Goal: Use online tool/utility

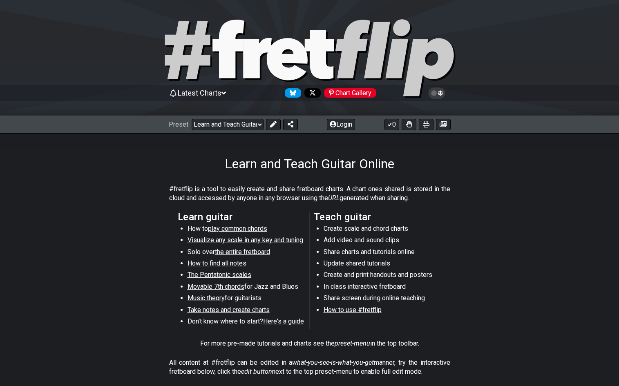
select select "/0237ADG88"
select select "C"
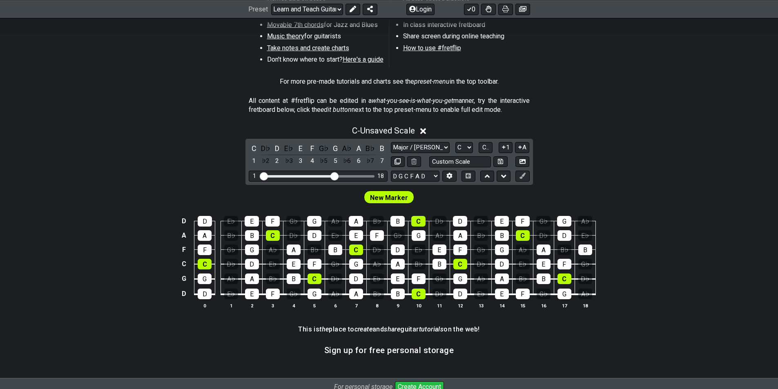
scroll to position [244, 0]
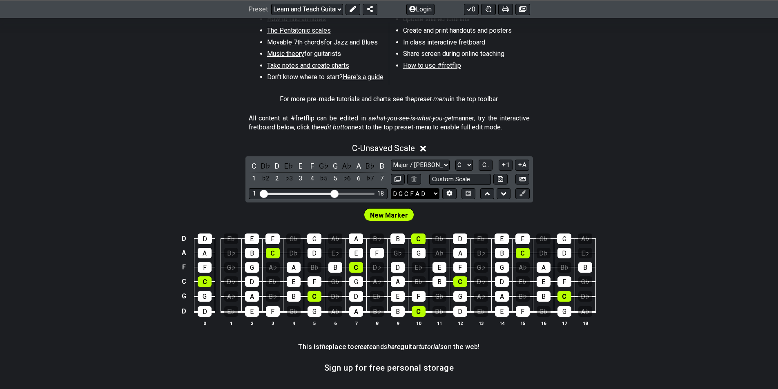
click at [430, 192] on select "D G C F A D E A D G B E E A D G B E B E A D F♯ B A D G C E A D A D G B E E♭ A♭ …" at bounding box center [415, 193] width 49 height 11
click at [618, 125] on section "All content at #fretflip can be edited in a what-you-see-is-what-you-get manner…" at bounding box center [389, 125] width 778 height 28
click at [450, 196] on icon at bounding box center [450, 194] width 6 height 6
click at [450, 193] on icon at bounding box center [449, 193] width 6 height 6
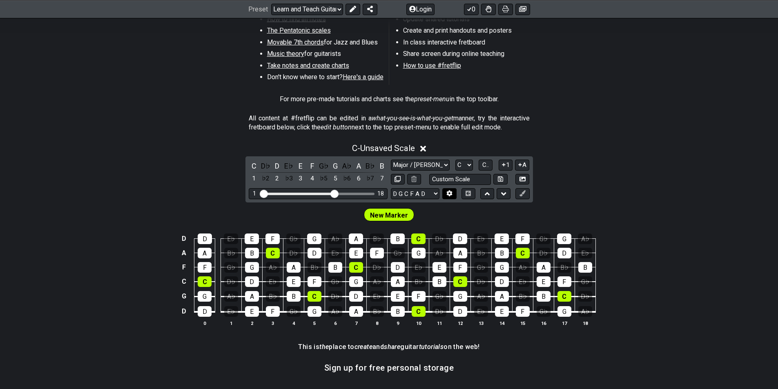
click at [450, 193] on icon at bounding box center [449, 193] width 6 height 6
click at [460, 176] on input "Custom Scale" at bounding box center [460, 179] width 62 height 11
click at [448, 198] on button at bounding box center [449, 193] width 14 height 11
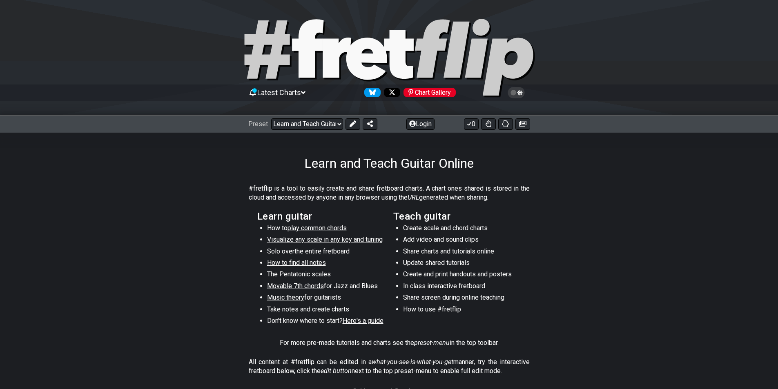
scroll to position [0, 0]
click at [419, 124] on button "Login" at bounding box center [420, 124] width 28 height 11
